Goal: Transaction & Acquisition: Purchase product/service

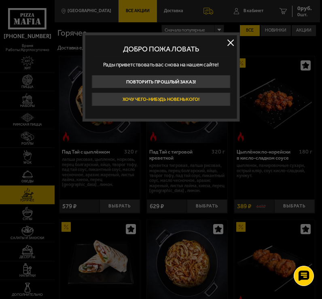
click at [178, 98] on button "Хочу чего-нибудь новенького!" at bounding box center [160, 98] width 139 height 13
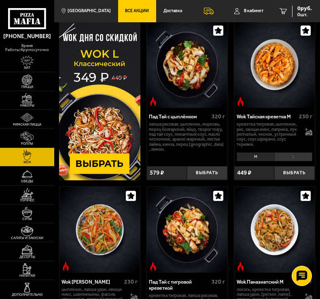
scroll to position [32, 0]
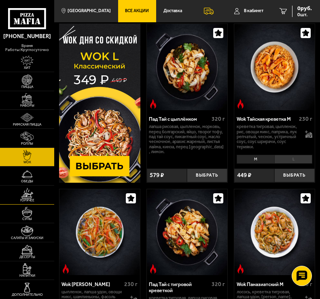
click at [18, 191] on link "Горячее" at bounding box center [27, 194] width 54 height 19
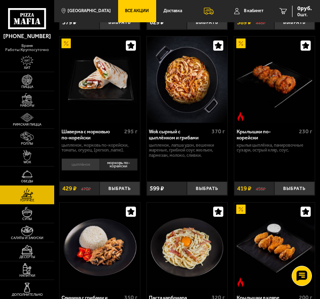
scroll to position [184, 0]
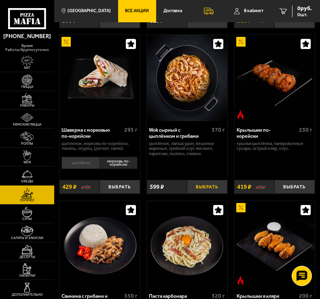
click at [199, 189] on button "Выбрать" at bounding box center [207, 187] width 40 height 14
drag, startPoint x: 319, startPoint y: 74, endPoint x: 324, endPoint y: 107, distance: 33.9
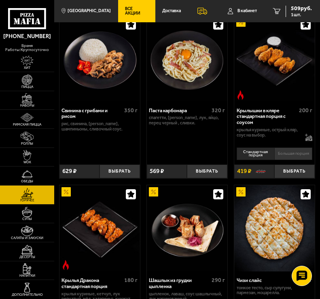
scroll to position [373, 0]
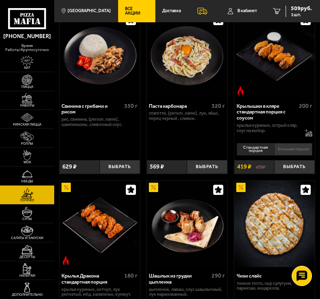
click at [286, 151] on li "Большая порция" at bounding box center [293, 149] width 38 height 12
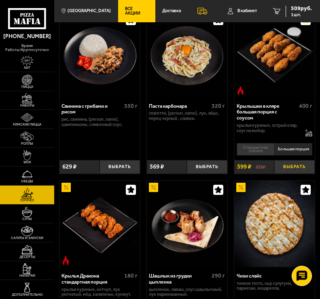
click at [287, 171] on button "Выбрать" at bounding box center [294, 167] width 40 height 14
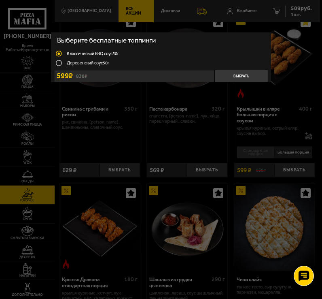
click at [95, 61] on label "Деревенский соус 50г" at bounding box center [161, 62] width 210 height 9
click at [0, 0] on input "Деревенский соус 50г" at bounding box center [0, 0] width 0 height 0
click at [247, 71] on button "Выбрать" at bounding box center [240, 76] width 53 height 12
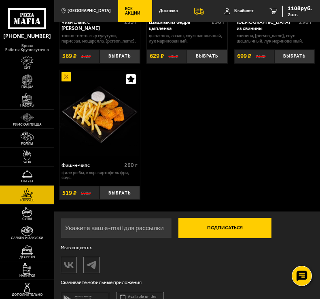
scroll to position [813, 0]
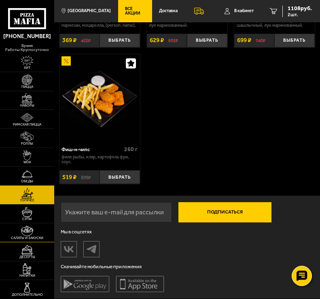
click at [25, 236] on span "Салаты и закуски" at bounding box center [27, 238] width 54 height 4
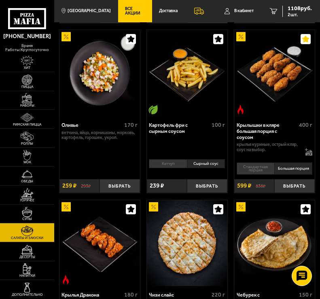
scroll to position [195, 0]
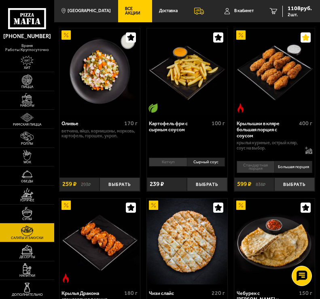
click at [159, 157] on li "Кетчуп" at bounding box center [168, 161] width 38 height 9
click at [202, 180] on button "Выбрать" at bounding box center [207, 184] width 40 height 14
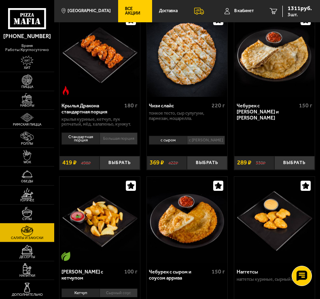
scroll to position [387, 0]
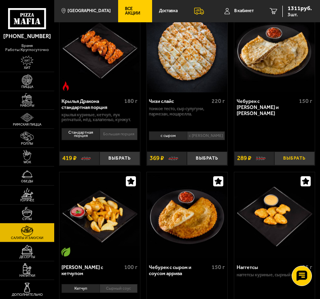
click at [288, 160] on button "Выбрать" at bounding box center [294, 158] width 40 height 14
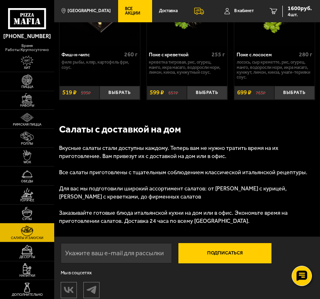
scroll to position [753, 0]
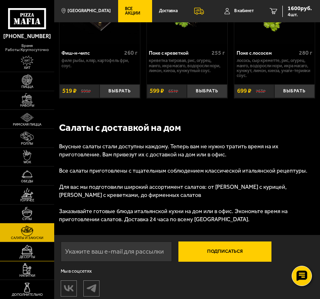
click at [27, 243] on link "Десерты" at bounding box center [27, 251] width 54 height 19
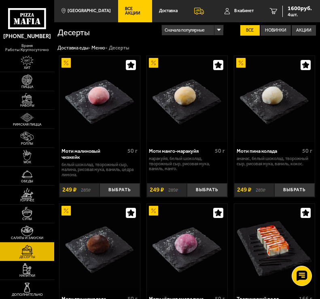
drag, startPoint x: 319, startPoint y: 72, endPoint x: 324, endPoint y: 141, distance: 69.3
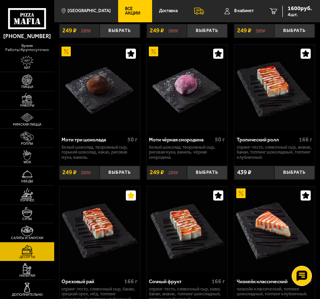
scroll to position [162, 0]
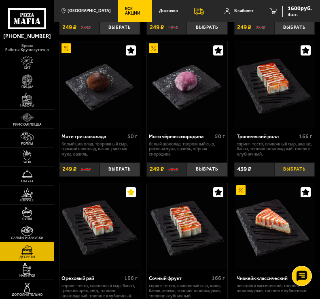
click at [284, 172] on button "Выбрать" at bounding box center [294, 169] width 40 height 14
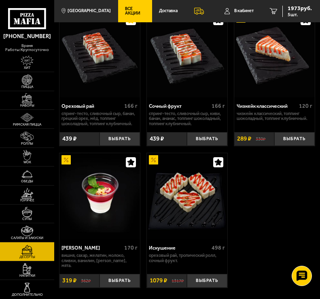
scroll to position [321, 0]
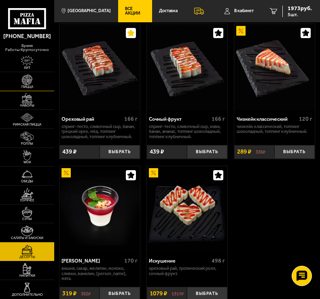
click at [25, 85] on span "Пицца" at bounding box center [27, 87] width 54 height 4
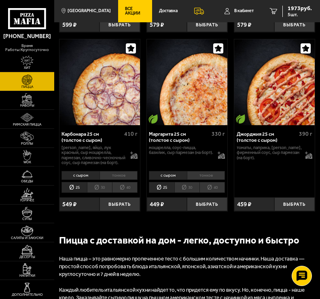
scroll to position [2087, 0]
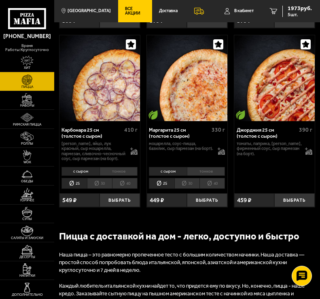
click at [98, 189] on li "30" at bounding box center [99, 183] width 25 height 11
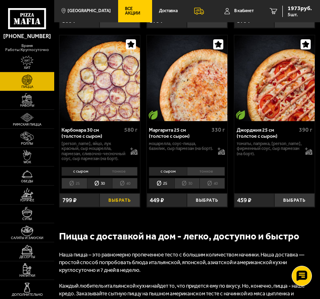
click at [113, 207] on button "Выбрать" at bounding box center [120, 200] width 40 height 14
click at [299, 14] on span "6 шт." at bounding box center [300, 14] width 24 height 5
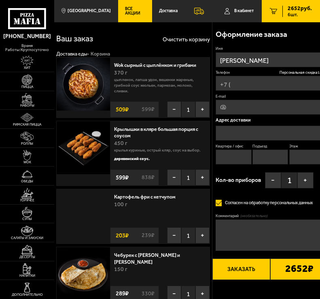
type input "[PHONE_NUMBER]"
type input "[STREET_ADDRESS]"
type input "50"
type input "1"
type input "7"
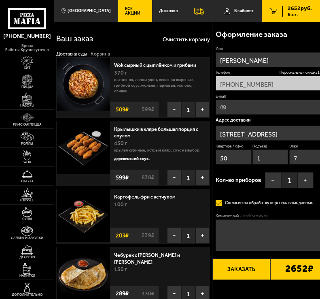
type input "[STREET_ADDRESS]"
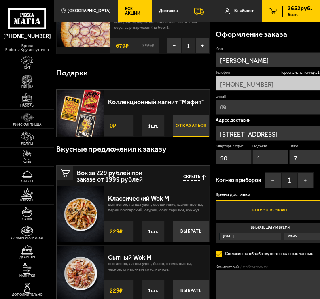
scroll to position [358, 0]
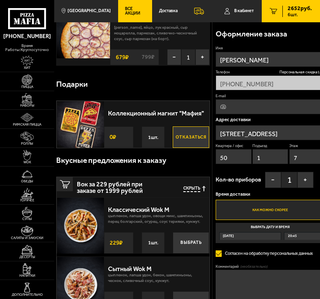
click at [197, 134] on button "Отказаться" at bounding box center [191, 136] width 36 height 21
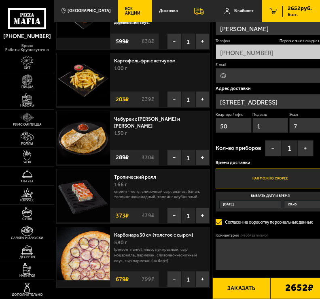
scroll to position [144, 0]
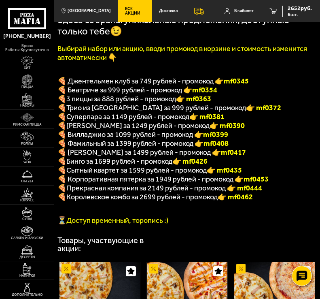
scroll to position [141, 0]
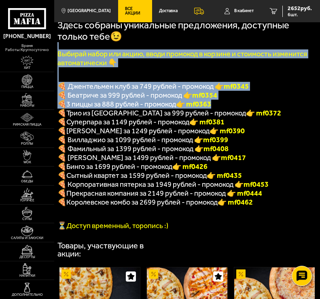
drag, startPoint x: 319, startPoint y: 49, endPoint x: 324, endPoint y: 106, distance: 57.2
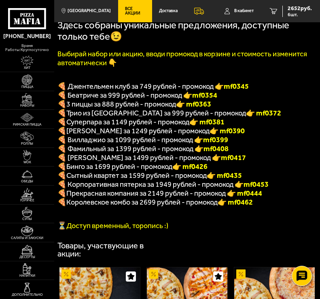
click at [294, 124] on p "🍕 Суперпара за 1149 рублей - промокод 👉 mf0381" at bounding box center [185, 121] width 257 height 9
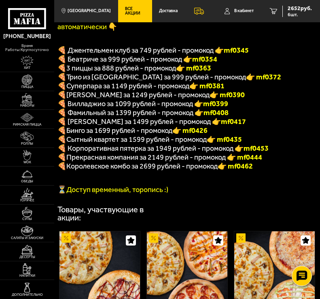
scroll to position [173, 0]
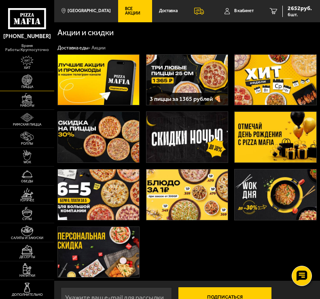
click at [26, 91] on link "Пицца" at bounding box center [27, 81] width 54 height 19
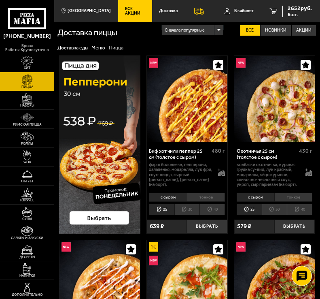
click at [187, 210] on li "30" at bounding box center [186, 208] width 25 height 11
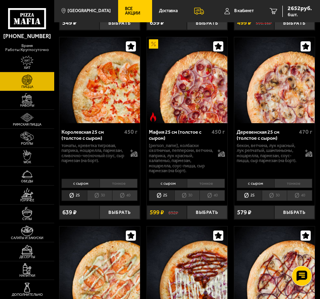
scroll to position [1344, 0]
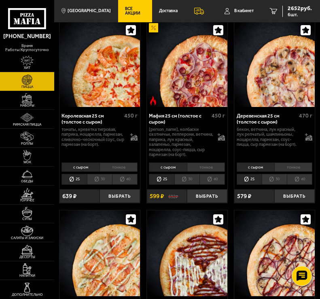
click at [267, 182] on li "30" at bounding box center [274, 179] width 25 height 11
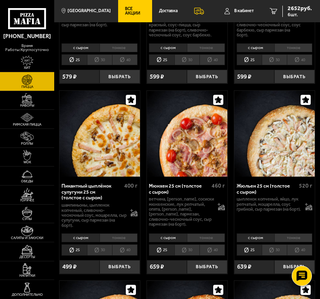
scroll to position [1660, 0]
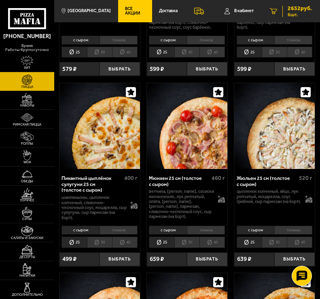
click at [299, 7] on span "2652 руб." at bounding box center [300, 9] width 24 height 6
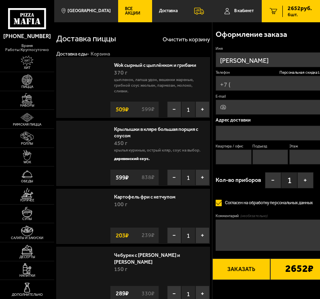
type input "[PHONE_NUMBER]"
type input "[STREET_ADDRESS]"
type input "50"
type input "1"
type input "7"
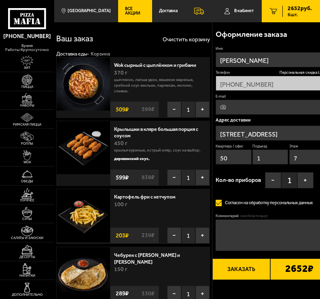
type input "[STREET_ADDRESS]"
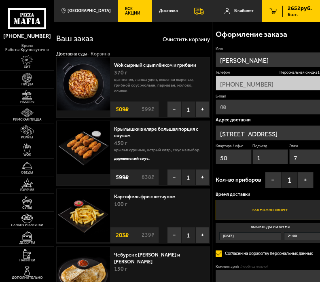
click at [212, 133] on div "Оформление заказа Имя Александра Телефон Персональная скидка 15 % +7 (981) 190-…" at bounding box center [270, 176] width 116 height 308
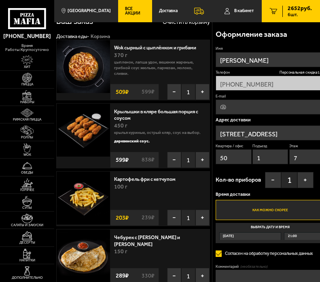
scroll to position [16, 0]
